Goal: Transaction & Acquisition: Purchase product/service

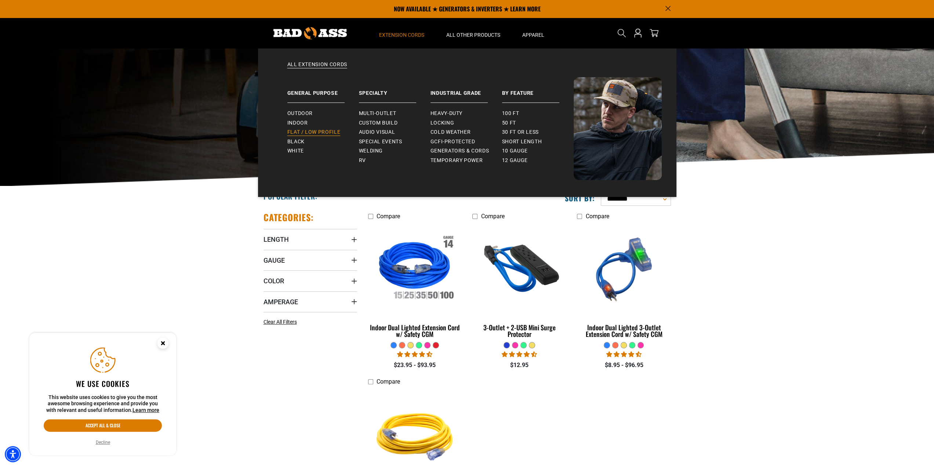
click at [338, 134] on span "Flat / Low Profile" at bounding box center [313, 132] width 53 height 7
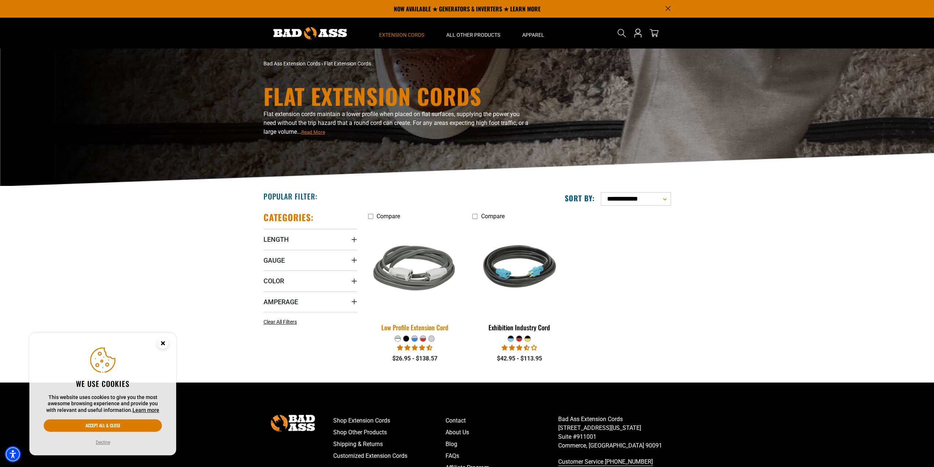
click at [420, 269] on img at bounding box center [414, 269] width 103 height 94
